Goal: Information Seeking & Learning: Learn about a topic

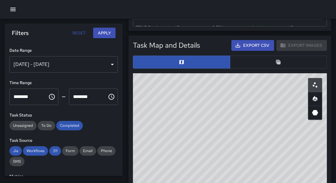
scroll to position [173, 190]
click at [14, 9] on icon "button" at bounding box center [12, 9] width 7 height 7
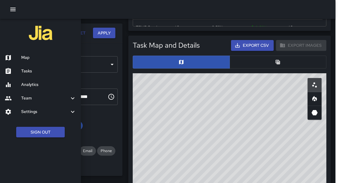
click at [32, 86] on h6 "Analytics" at bounding box center [48, 85] width 55 height 6
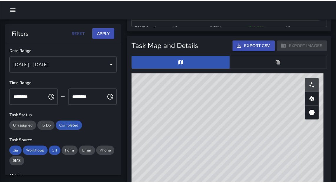
scroll to position [4, 4]
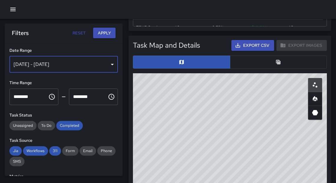
click at [95, 63] on div "[DATE] - [DATE]" at bounding box center [63, 64] width 108 height 17
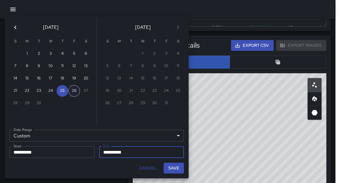
click at [75, 94] on button "26" at bounding box center [74, 91] width 12 height 12
type input "**********"
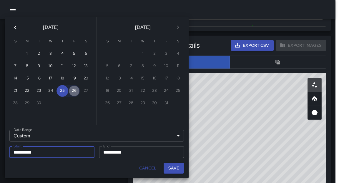
click at [75, 94] on button "26" at bounding box center [74, 91] width 12 height 12
type input "**********"
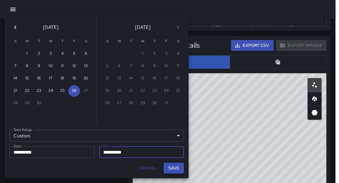
click at [170, 168] on button "Save" at bounding box center [174, 168] width 20 height 11
type input "**********"
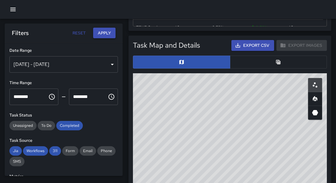
click at [97, 33] on button "Apply" at bounding box center [104, 33] width 22 height 11
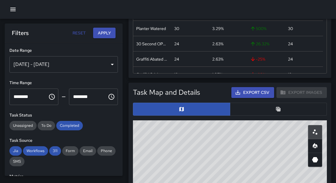
scroll to position [268, 0]
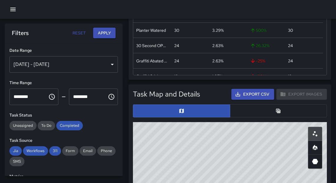
click at [282, 113] on button "button" at bounding box center [278, 111] width 97 height 13
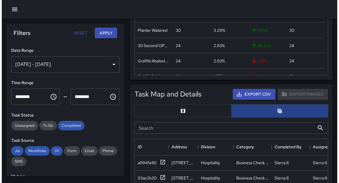
scroll to position [4, 4]
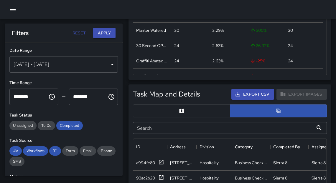
click at [14, 10] on icon "button" at bounding box center [12, 9] width 7 height 7
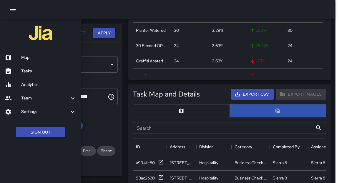
click at [34, 60] on h6 "Map" at bounding box center [48, 58] width 55 height 6
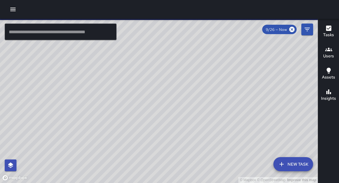
click at [36, 35] on input "text" at bounding box center [61, 32] width 112 height 17
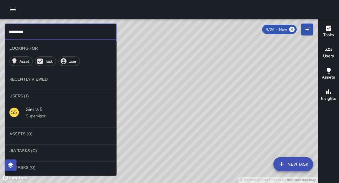
type input "********"
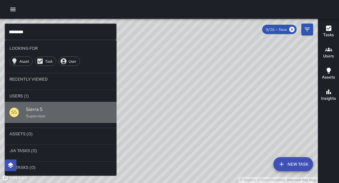
click at [36, 109] on span "Sierra 5" at bounding box center [69, 109] width 86 height 7
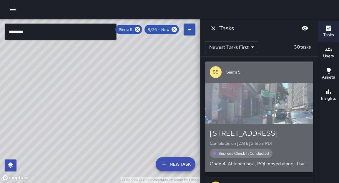
click at [274, 115] on div "button" at bounding box center [259, 103] width 108 height 41
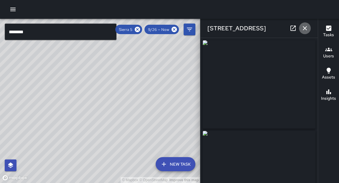
click at [306, 31] on icon "button" at bounding box center [305, 28] width 7 height 7
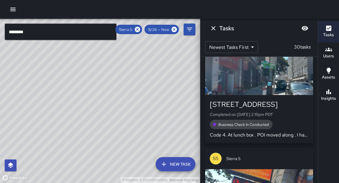
scroll to position [40, 0]
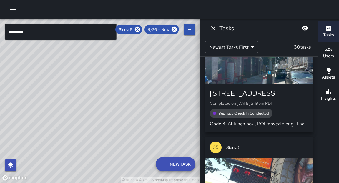
click at [154, 99] on div "© Mapbox © OpenStreetMap Improve this map" at bounding box center [100, 101] width 200 height 164
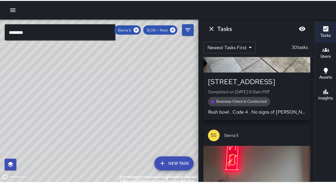
scroll to position [1855, 0]
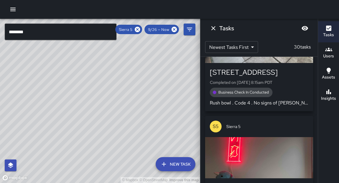
click at [111, 34] on input "********" at bounding box center [61, 32] width 112 height 17
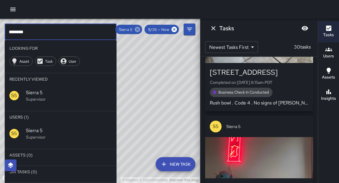
click at [141, 28] on icon at bounding box center [137, 29] width 6 height 6
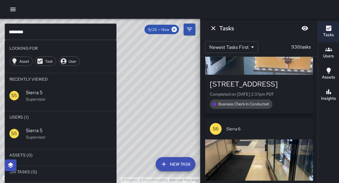
click at [10, 11] on icon "button" at bounding box center [12, 9] width 7 height 7
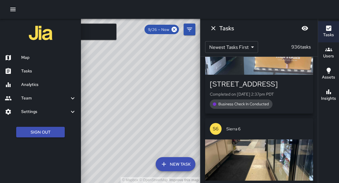
click at [29, 68] on h6 "Tasks" at bounding box center [48, 71] width 55 height 6
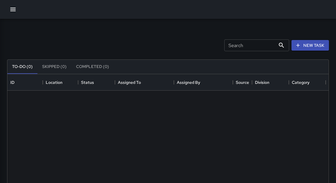
scroll to position [4, 4]
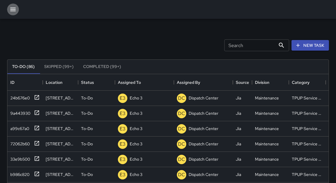
click at [14, 11] on icon "button" at bounding box center [12, 10] width 5 height 4
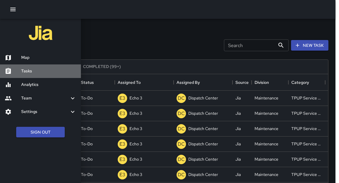
click at [29, 73] on h6 "Tasks" at bounding box center [48, 71] width 55 height 6
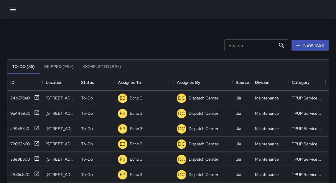
click at [14, 8] on icon "button" at bounding box center [12, 9] width 7 height 7
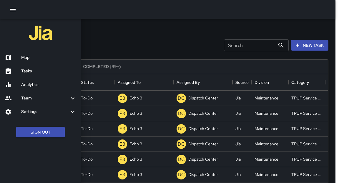
click at [26, 85] on h6 "Analytics" at bounding box center [48, 85] width 55 height 6
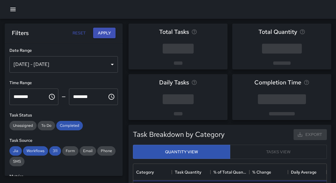
scroll to position [173, 190]
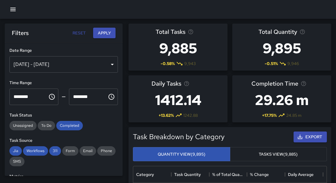
click at [40, 68] on div "[DATE] - [DATE]" at bounding box center [63, 64] width 108 height 17
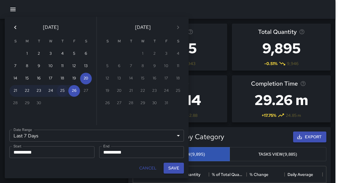
click at [62, 95] on button "25" at bounding box center [63, 91] width 12 height 12
type input "******"
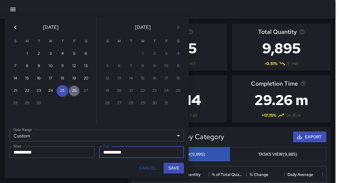
click at [75, 94] on button "26" at bounding box center [74, 91] width 12 height 12
type input "**********"
click at [178, 169] on button "Save" at bounding box center [174, 168] width 20 height 11
type input "**********"
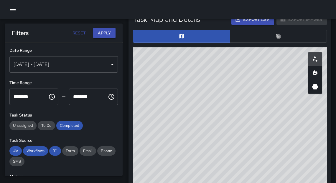
scroll to position [340, 0]
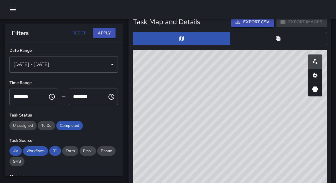
click at [268, 35] on button "button" at bounding box center [278, 38] width 97 height 13
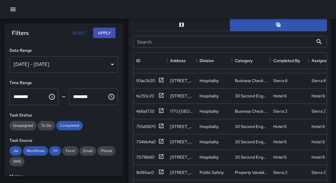
scroll to position [0, 0]
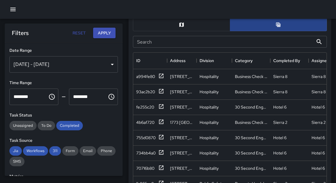
click at [265, 28] on button "button" at bounding box center [278, 24] width 97 height 13
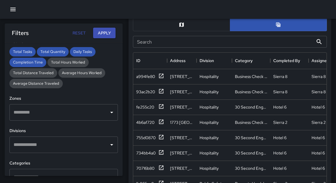
scroll to position [143, 0]
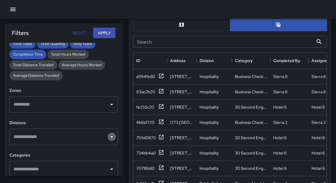
click at [108, 138] on icon "Open" at bounding box center [111, 136] width 7 height 7
click at [113, 153] on h6 "Categories" at bounding box center [63, 155] width 108 height 6
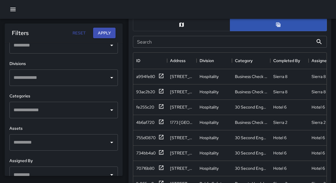
scroll to position [206, 0]
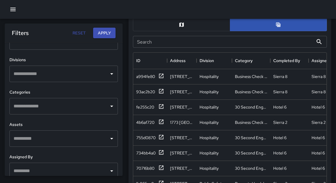
click at [108, 109] on icon "Open" at bounding box center [111, 106] width 7 height 7
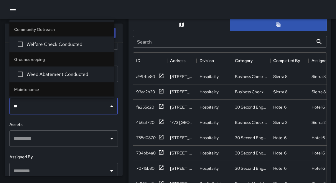
type input "***"
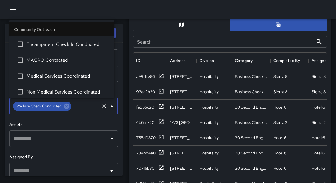
scroll to position [34, 0]
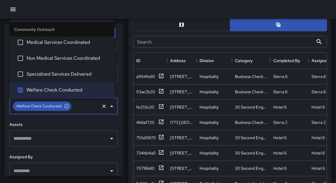
click at [107, 122] on h6 "Assets" at bounding box center [63, 125] width 108 height 6
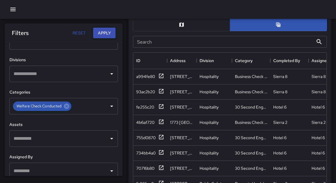
click at [107, 33] on button "Apply" at bounding box center [104, 33] width 22 height 11
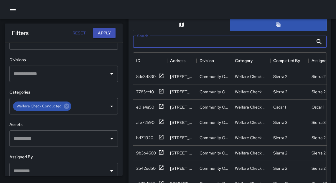
click at [246, 43] on input "Search" at bounding box center [223, 42] width 180 height 12
type input "*****"
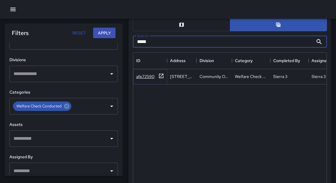
click at [160, 76] on icon at bounding box center [161, 76] width 6 height 6
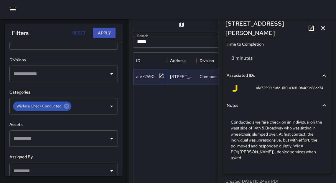
scroll to position [455, 0]
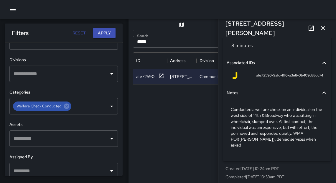
click at [321, 26] on icon "button" at bounding box center [323, 28] width 4 height 4
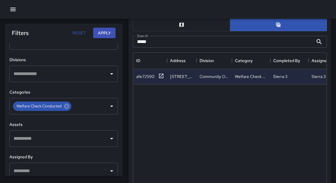
click at [157, 42] on input "*****" at bounding box center [223, 42] width 180 height 12
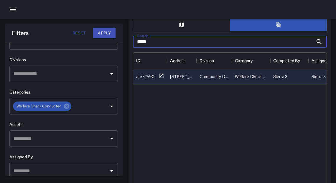
click at [157, 42] on input "*****" at bounding box center [223, 42] width 180 height 12
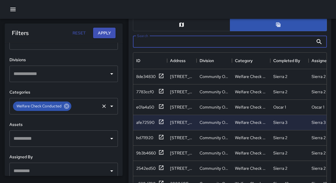
click at [67, 109] on icon at bounding box center [66, 106] width 6 height 6
click at [112, 107] on button "Open" at bounding box center [112, 106] width 8 height 8
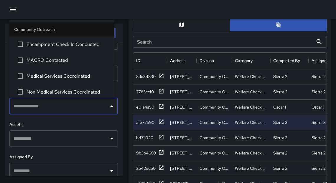
click at [100, 123] on h6 "Assets" at bounding box center [63, 125] width 108 height 6
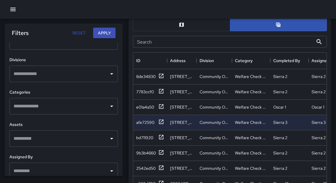
click at [110, 76] on icon "Open" at bounding box center [111, 73] width 7 height 7
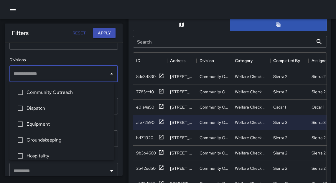
click at [85, 58] on h6 "Divisions" at bounding box center [63, 60] width 108 height 6
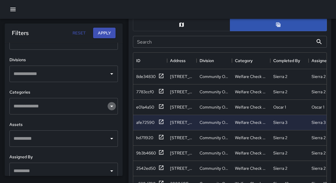
click at [108, 106] on icon "Open" at bounding box center [111, 106] width 7 height 7
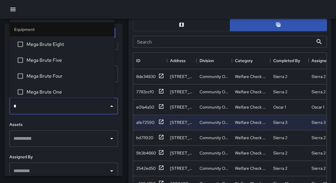
type input "**"
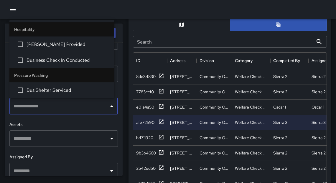
scroll to position [456, 0]
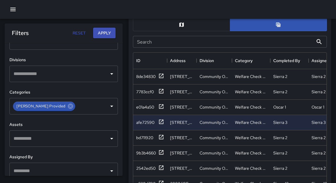
click at [98, 120] on div "**********" at bounding box center [64, 109] width 118 height 133
click at [104, 34] on button "Apply" at bounding box center [104, 33] width 22 height 11
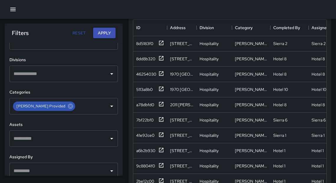
scroll to position [385, 0]
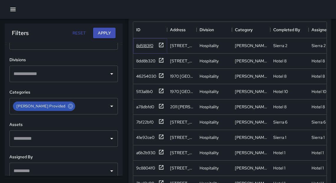
click at [162, 45] on icon at bounding box center [161, 45] width 6 height 6
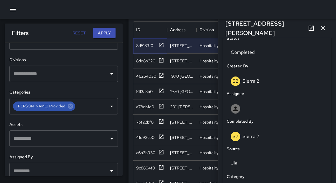
scroll to position [283, 0]
click at [323, 28] on icon "button" at bounding box center [323, 28] width 4 height 4
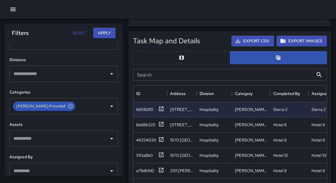
scroll to position [318, 0]
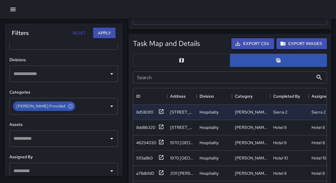
click at [243, 44] on button "Export CSV" at bounding box center [252, 43] width 43 height 11
click at [242, 6] on div at bounding box center [168, 9] width 336 height 19
drag, startPoint x: 124, startPoint y: 118, endPoint x: 128, endPoint y: 61, distance: 57.0
click at [128, 60] on div "Total Tasks 13 -55.17 % 29 Total Quantity 13 -55.17 % 29 Daily Tasks 13.00 -10.…" at bounding box center [165, 86] width 341 height 770
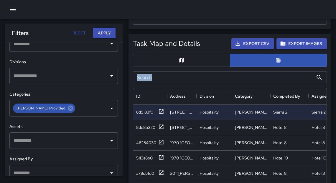
scroll to position [246, 0]
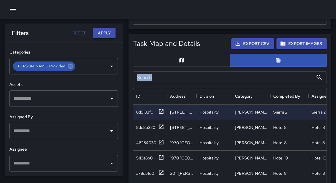
click at [105, 34] on button "Apply" at bounding box center [104, 33] width 22 height 11
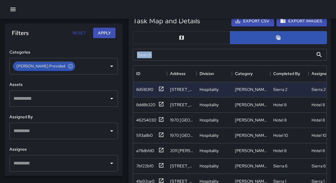
scroll to position [342, 0]
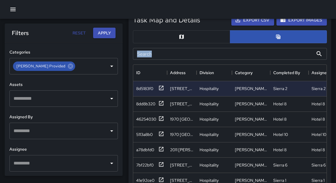
click at [254, 19] on div at bounding box center [168, 9] width 336 height 19
click at [253, 22] on button "Export CSV" at bounding box center [252, 20] width 43 height 11
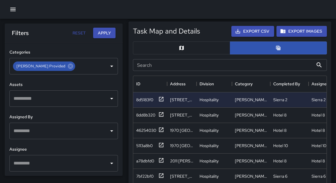
scroll to position [300, 0]
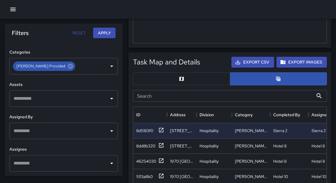
click at [80, 35] on button "Reset" at bounding box center [79, 33] width 19 height 11
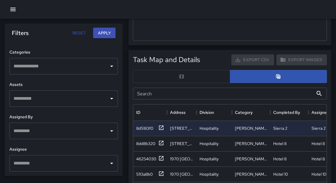
type input "**********"
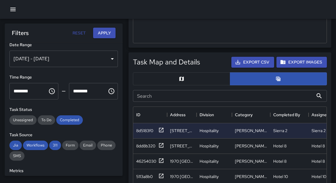
scroll to position [0, 0]
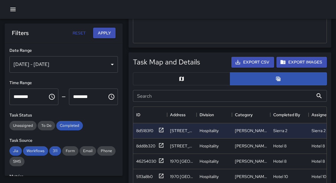
click at [109, 64] on div "[DATE] - [DATE]" at bounding box center [63, 64] width 108 height 17
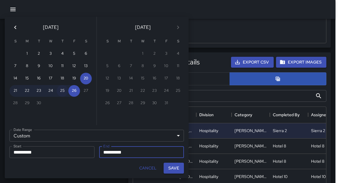
click at [63, 94] on button "25" at bounding box center [63, 91] width 12 height 12
type input "**********"
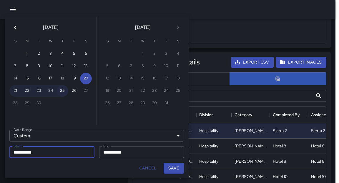
click at [64, 92] on button "25" at bounding box center [63, 91] width 12 height 12
type input "**********"
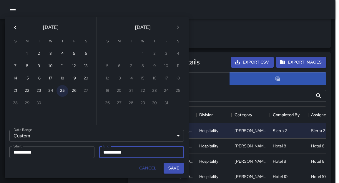
click at [64, 92] on button "25" at bounding box center [63, 91] width 12 height 12
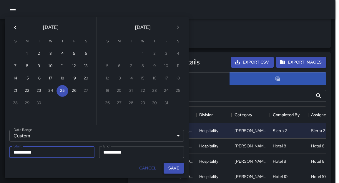
click at [176, 169] on button "Save" at bounding box center [174, 168] width 20 height 11
type input "**********"
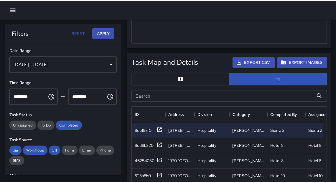
scroll to position [4, 4]
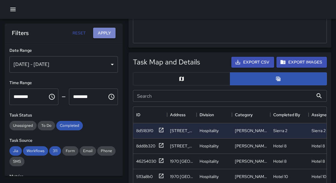
click at [104, 33] on button "Apply" at bounding box center [104, 33] width 22 height 11
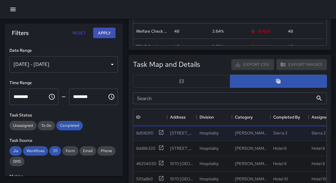
scroll to position [300, 0]
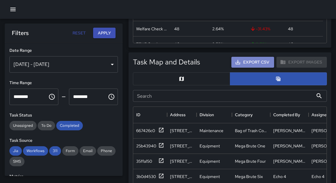
click at [256, 62] on button "Export CSV" at bounding box center [252, 62] width 43 height 11
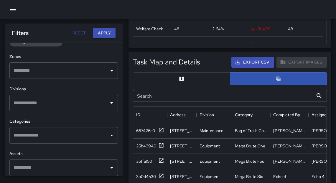
scroll to position [185, 0]
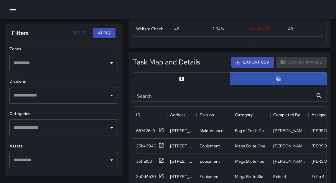
click at [110, 128] on icon "Open" at bounding box center [111, 127] width 3 height 1
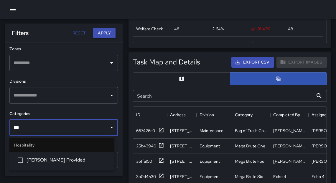
type input "****"
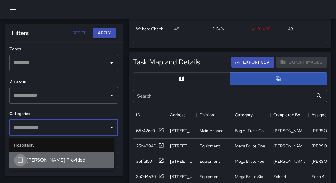
scroll to position [456, 0]
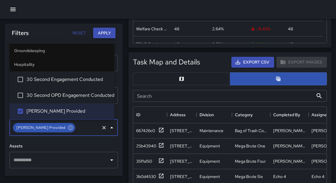
click at [102, 34] on button "Apply" at bounding box center [104, 33] width 22 height 11
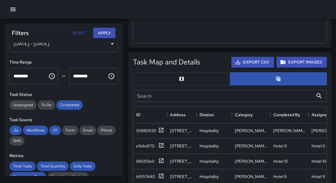
scroll to position [0, 0]
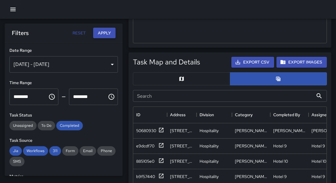
click at [104, 34] on button "Apply" at bounding box center [104, 33] width 22 height 11
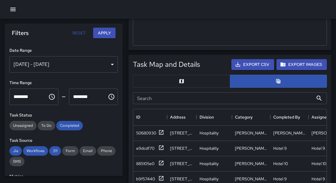
scroll to position [300, 0]
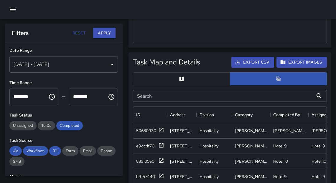
click at [107, 65] on div "[DATE] - [DATE]" at bounding box center [63, 64] width 108 height 17
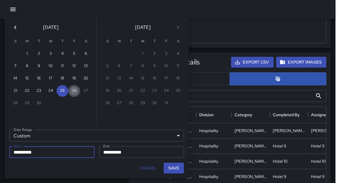
click at [73, 93] on button "26" at bounding box center [74, 91] width 12 height 12
type input "**********"
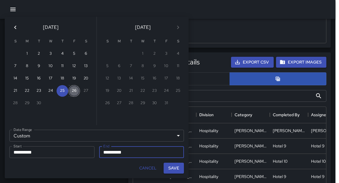
click at [73, 93] on button "26" at bounding box center [74, 91] width 12 height 12
type input "**********"
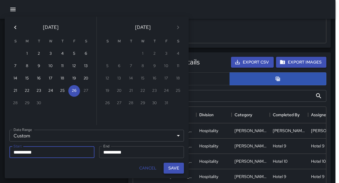
click at [177, 167] on button "Save" at bounding box center [174, 168] width 20 height 11
type input "**********"
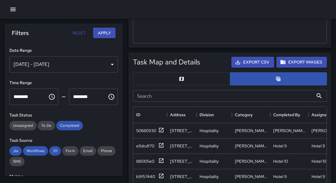
scroll to position [4, 4]
click at [106, 33] on button "Apply" at bounding box center [104, 33] width 22 height 11
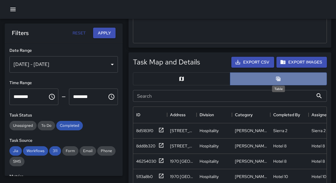
click at [280, 79] on icon "Table" at bounding box center [278, 79] width 6 height 6
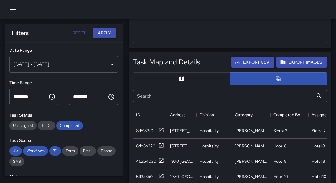
click at [255, 65] on button "Export CSV" at bounding box center [252, 62] width 43 height 11
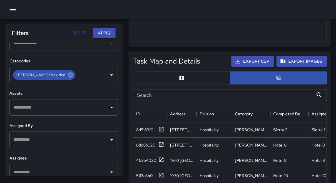
scroll to position [246, 0]
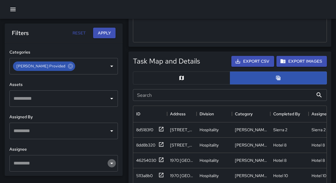
click at [108, 163] on icon "Open" at bounding box center [111, 163] width 7 height 7
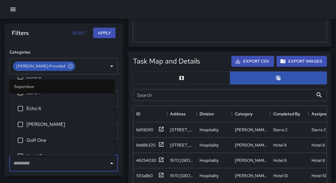
scroll to position [377, 0]
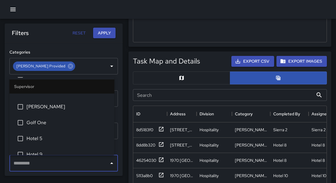
drag, startPoint x: 114, startPoint y: 80, endPoint x: 113, endPoint y: 102, distance: 22.4
click at [113, 102] on ul "Supervisor [PERSON_NAME] Bay 1 [PERSON_NAME] Cobra 1 Cobra 4 Cobra 3 Cobra 5 Co…" at bounding box center [61, 116] width 105 height 78
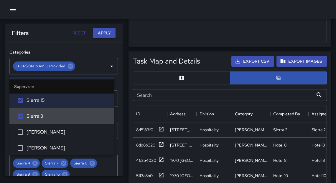
scroll to position [1215, 0]
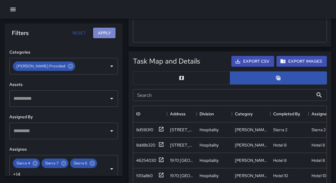
click at [106, 35] on button "Apply" at bounding box center [104, 33] width 22 height 11
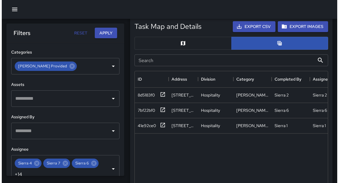
scroll to position [342, 0]
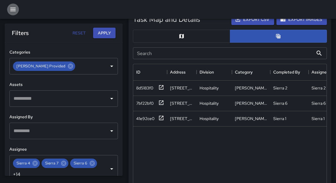
click at [14, 9] on icon "button" at bounding box center [12, 10] width 5 height 4
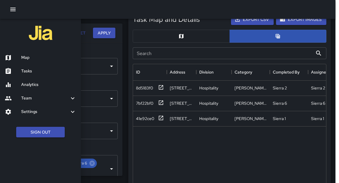
click at [30, 74] on h6 "Tasks" at bounding box center [48, 71] width 55 height 6
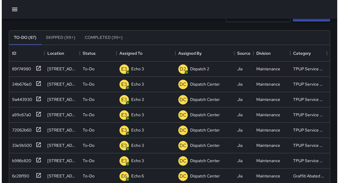
scroll to position [27, 0]
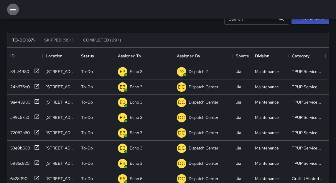
click at [13, 10] on icon "button" at bounding box center [12, 9] width 7 height 7
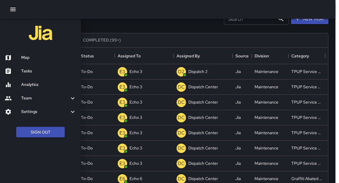
click at [29, 60] on h6 "Map" at bounding box center [48, 58] width 55 height 6
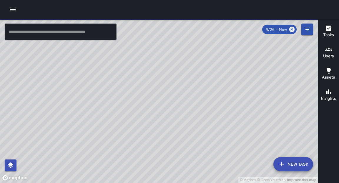
drag, startPoint x: 129, startPoint y: 113, endPoint x: 112, endPoint y: 67, distance: 48.8
click at [112, 67] on div "© Mapbox © OpenStreetMap Improve this map" at bounding box center [159, 101] width 318 height 164
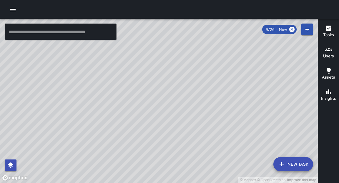
drag, startPoint x: 222, startPoint y: 132, endPoint x: 111, endPoint y: 62, distance: 131.1
click at [112, 63] on div "© Mapbox © OpenStreetMap Improve this map" at bounding box center [159, 101] width 318 height 164
drag, startPoint x: 203, startPoint y: 131, endPoint x: 191, endPoint y: 108, distance: 26.0
click at [191, 108] on div "© Mapbox © OpenStreetMap Improve this map" at bounding box center [159, 101] width 318 height 164
drag, startPoint x: 180, startPoint y: 130, endPoint x: 169, endPoint y: 86, distance: 45.2
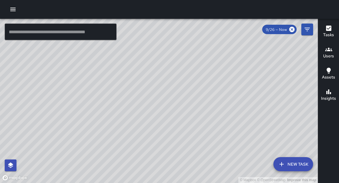
click at [169, 86] on div "© Mapbox © OpenStreetMap Improve this map" at bounding box center [159, 101] width 318 height 164
drag, startPoint x: 220, startPoint y: 158, endPoint x: 168, endPoint y: 89, distance: 86.6
click at [168, 89] on div "© Mapbox © OpenStreetMap Improve this map" at bounding box center [159, 101] width 318 height 164
drag, startPoint x: 205, startPoint y: 89, endPoint x: 199, endPoint y: 111, distance: 22.4
click at [199, 111] on div "© Mapbox © OpenStreetMap Improve this map" at bounding box center [159, 101] width 318 height 164
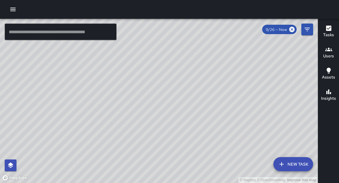
drag, startPoint x: 246, startPoint y: 58, endPoint x: 201, endPoint y: 115, distance: 72.8
click at [201, 115] on div "© Mapbox © OpenStreetMap Improve this map" at bounding box center [159, 101] width 318 height 164
drag, startPoint x: 163, startPoint y: 71, endPoint x: 219, endPoint y: 69, distance: 56.0
click at [219, 69] on div "© Mapbox © OpenStreetMap Improve this map" at bounding box center [159, 101] width 318 height 164
drag, startPoint x: 131, startPoint y: 165, endPoint x: 214, endPoint y: 77, distance: 121.5
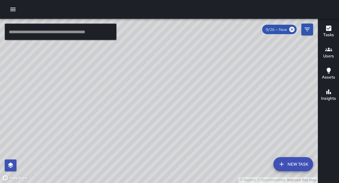
click at [214, 77] on div "© Mapbox © OpenStreetMap Improve this map" at bounding box center [159, 101] width 318 height 164
drag, startPoint x: 156, startPoint y: 151, endPoint x: 217, endPoint y: 42, distance: 125.1
click at [217, 42] on div "© Mapbox © OpenStreetMap Improve this map" at bounding box center [159, 101] width 318 height 164
drag, startPoint x: 149, startPoint y: 149, endPoint x: 210, endPoint y: 39, distance: 126.1
click at [210, 39] on div "© Mapbox © OpenStreetMap Improve this map" at bounding box center [159, 101] width 318 height 164
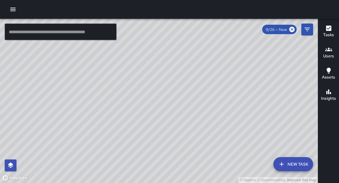
drag, startPoint x: 133, startPoint y: 146, endPoint x: 262, endPoint y: 72, distance: 148.8
click at [262, 72] on div "© Mapbox © OpenStreetMap Improve this map" at bounding box center [159, 101] width 318 height 164
drag, startPoint x: 184, startPoint y: 112, endPoint x: 161, endPoint y: 157, distance: 50.6
click at [159, 169] on div "© Mapbox © OpenStreetMap Improve this map" at bounding box center [159, 101] width 318 height 164
drag, startPoint x: 212, startPoint y: 79, endPoint x: 189, endPoint y: 111, distance: 39.3
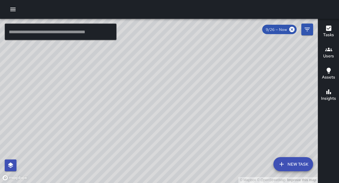
click at [178, 152] on div "© Mapbox © OpenStreetMap Improve this map" at bounding box center [159, 101] width 318 height 164
drag, startPoint x: 223, startPoint y: 33, endPoint x: 204, endPoint y: 78, distance: 48.9
click at [204, 78] on div "© Mapbox © OpenStreetMap Improve this map" at bounding box center [159, 101] width 318 height 164
drag, startPoint x: 210, startPoint y: 44, endPoint x: 210, endPoint y: 74, distance: 30.1
click at [211, 72] on div "© Mapbox © OpenStreetMap Improve this map" at bounding box center [159, 101] width 318 height 164
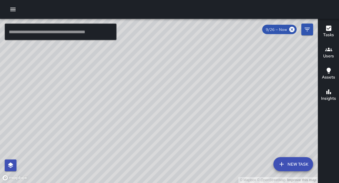
drag, startPoint x: 215, startPoint y: 72, endPoint x: 178, endPoint y: 133, distance: 71.8
click at [178, 135] on div "© Mapbox © OpenStreetMap Improve this map" at bounding box center [159, 101] width 318 height 164
